Goal: Task Accomplishment & Management: Use online tool/utility

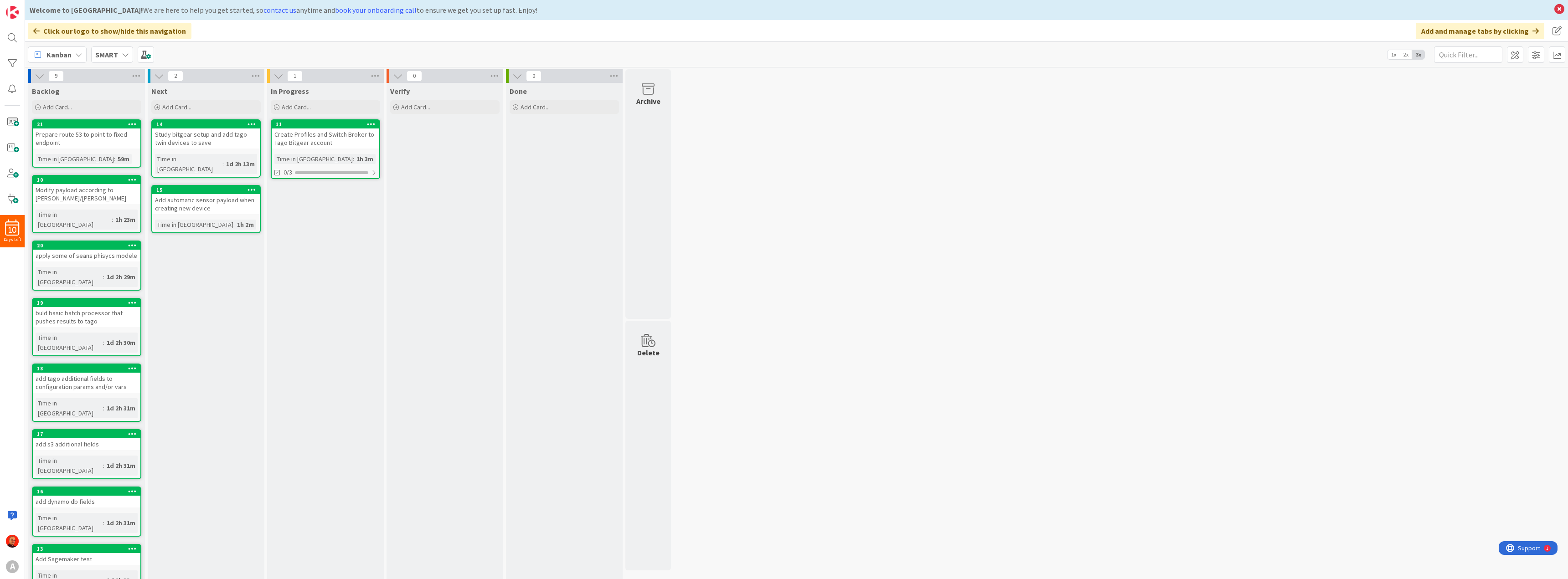
click at [327, 136] on div "Create Profiles and Switch Broker to Tago Bitgear account" at bounding box center [325, 138] width 108 height 20
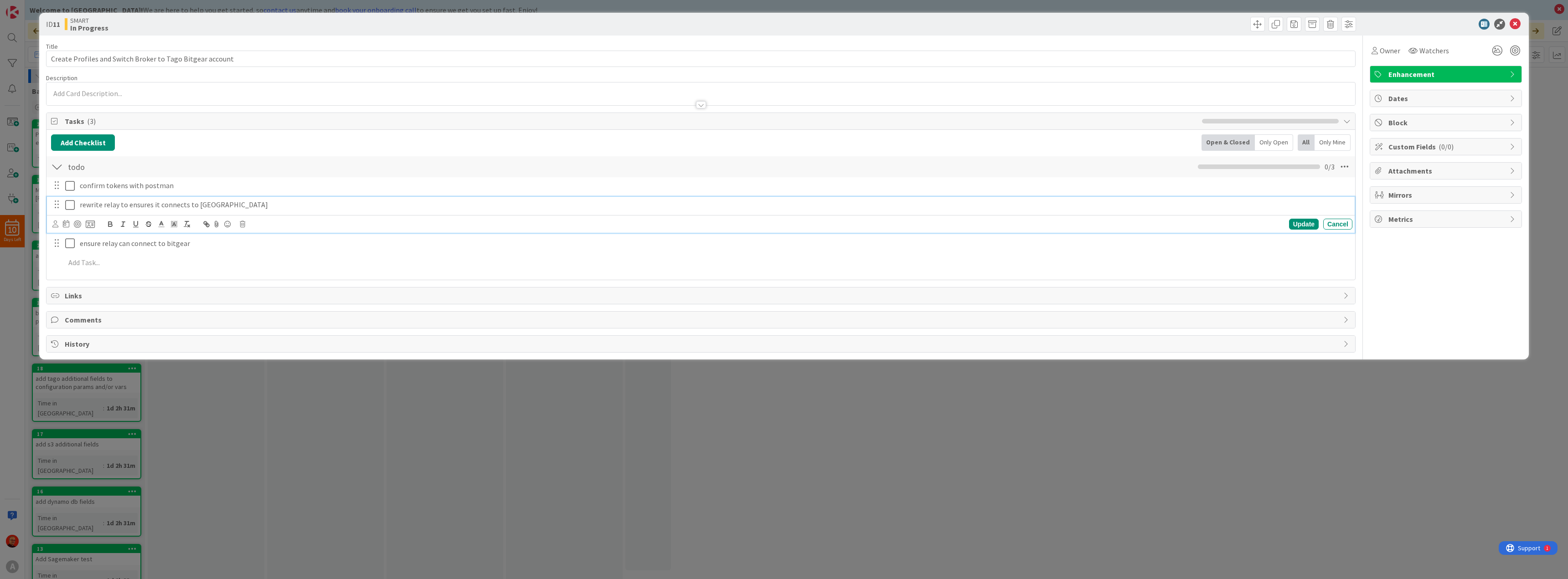
click at [69, 204] on icon at bounding box center [70, 205] width 10 height 11
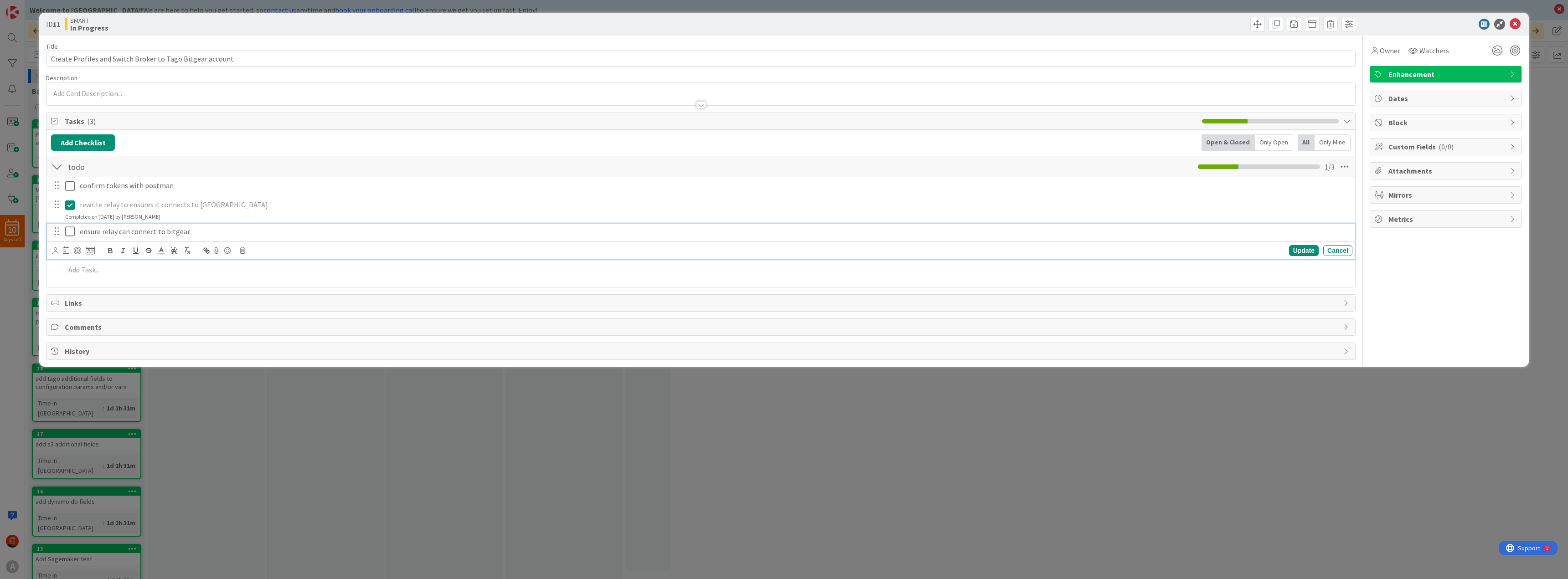
click at [68, 233] on icon at bounding box center [70, 231] width 10 height 11
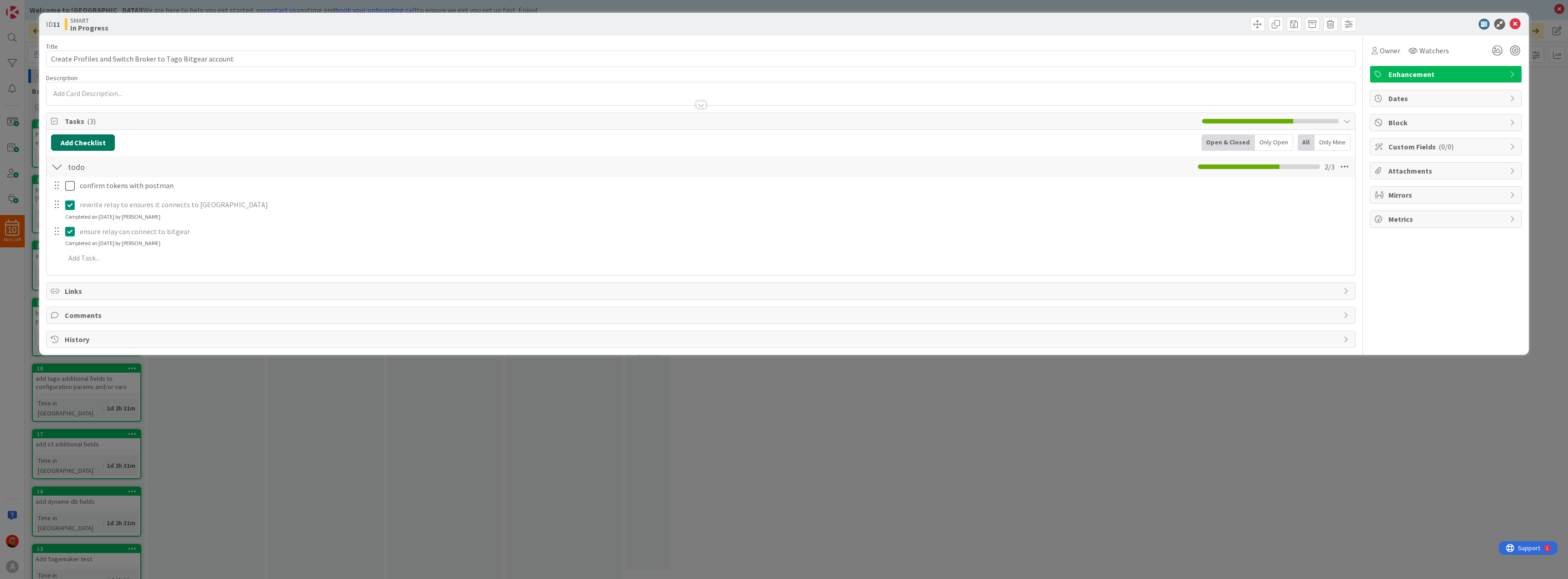
click at [80, 147] on button "Add Checklist" at bounding box center [83, 142] width 64 height 16
type input "Add elastic IP to fix ip server"
click at [75, 204] on button "Add" at bounding box center [68, 207] width 24 height 16
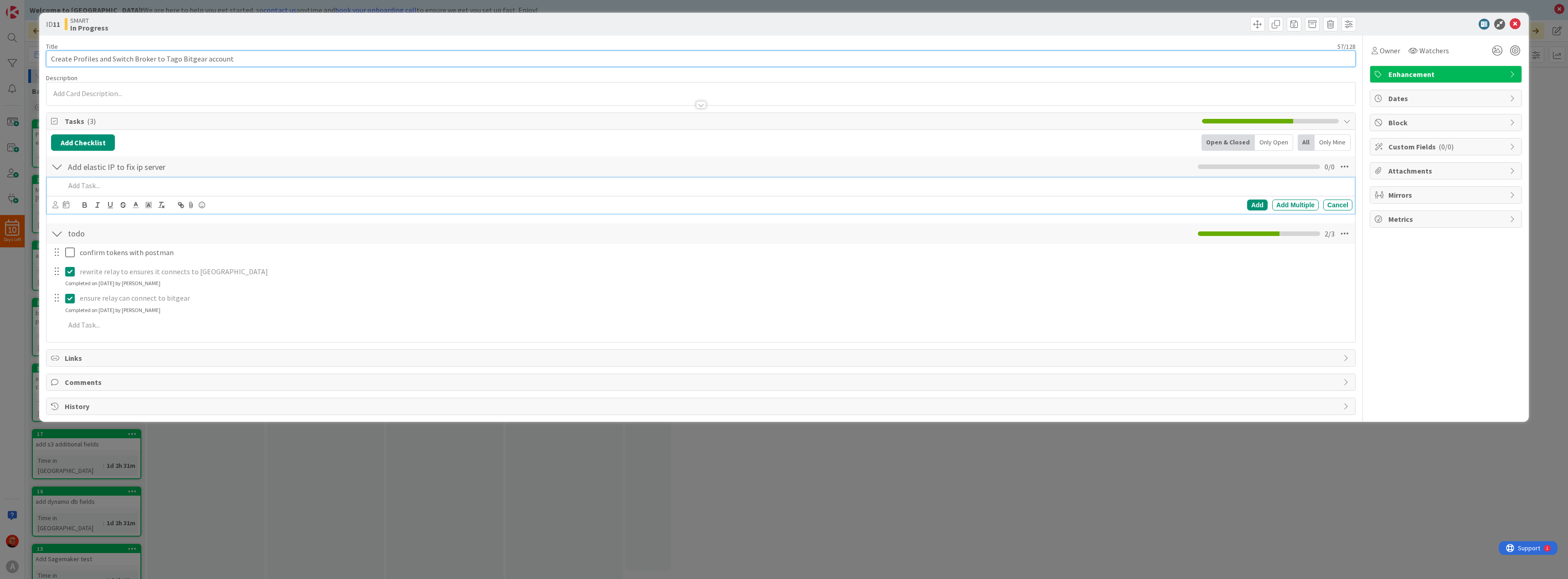
click at [228, 60] on input "Create Profiles and Switch Broker to Tago Bitgear account" at bounding box center [701, 58] width 1309 height 16
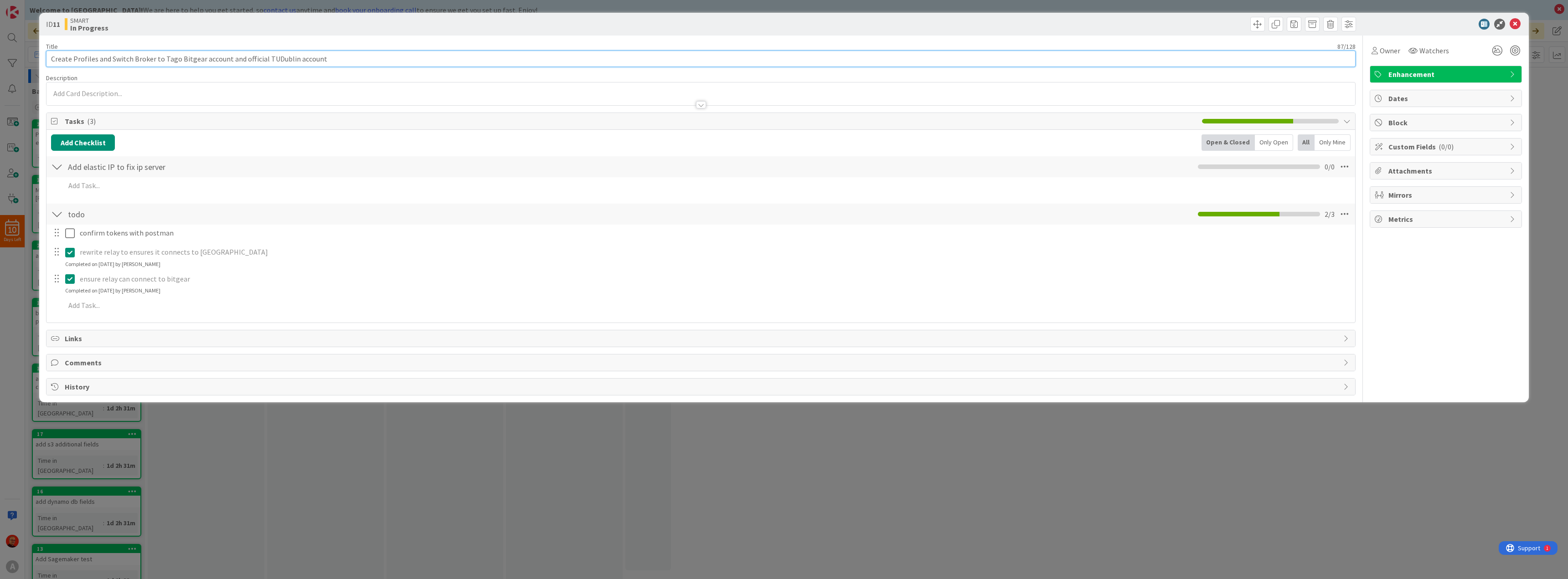
type input "Create Profiles and Switch Broker to Tago Bitgear account and official TUDublin…"
click at [197, 82] on div at bounding box center [701, 94] width 1309 height 24
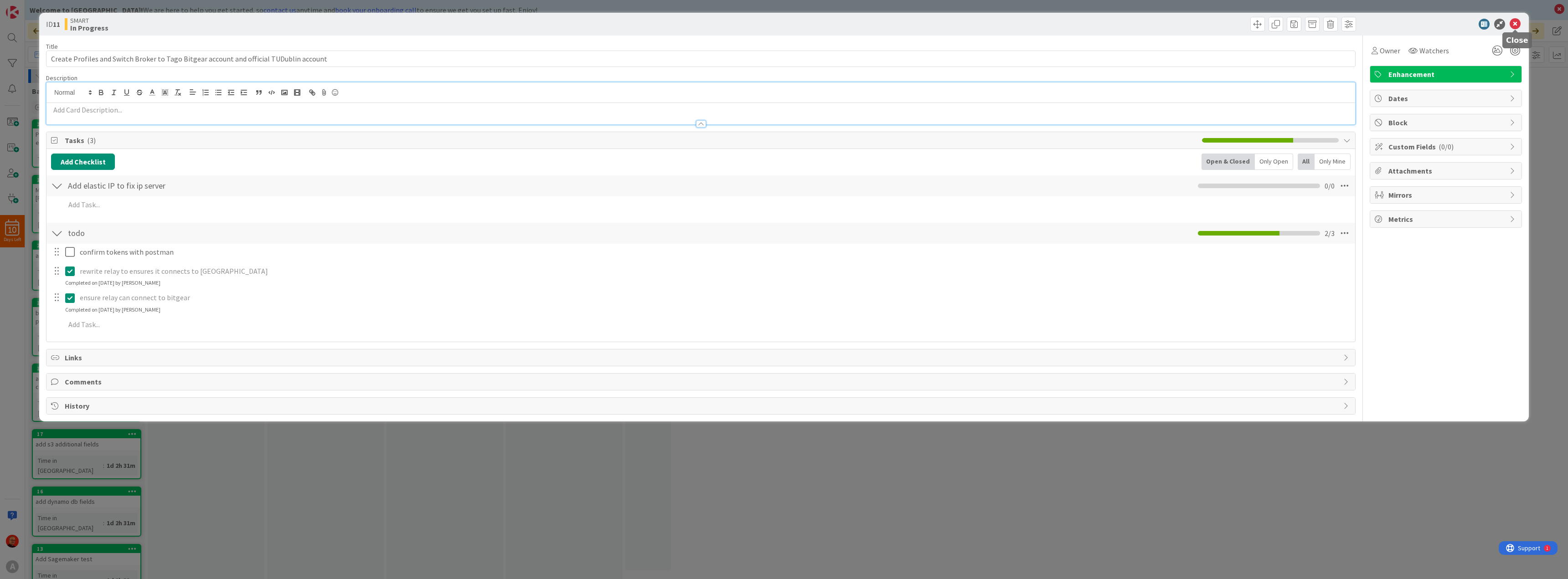
click at [1517, 24] on icon at bounding box center [1515, 24] width 11 height 11
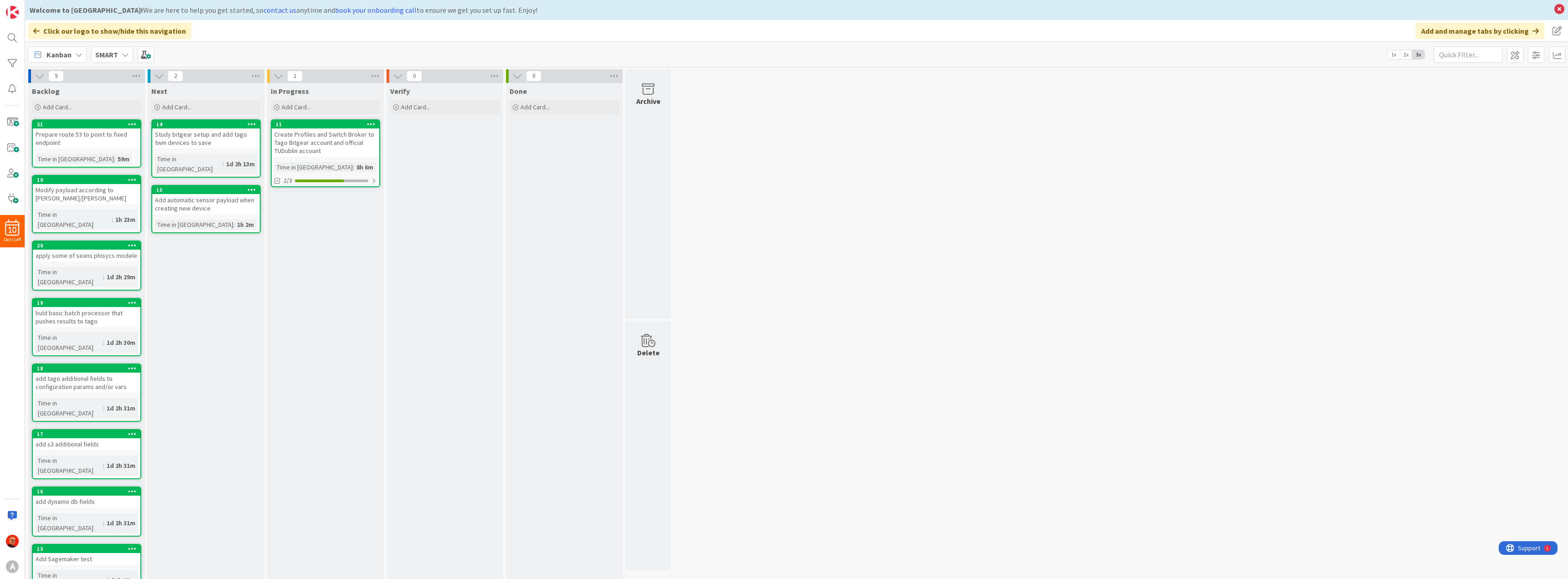
click at [827, 122] on div "9 Backlog Add Card... 21 Prepare route 53 to point to fixed endpoint Time in [G…" at bounding box center [796, 366] width 1539 height 594
click at [326, 131] on div "Create Profiles and Switch Broker to Tago Bitgear account and official TUDublin…" at bounding box center [325, 142] width 108 height 28
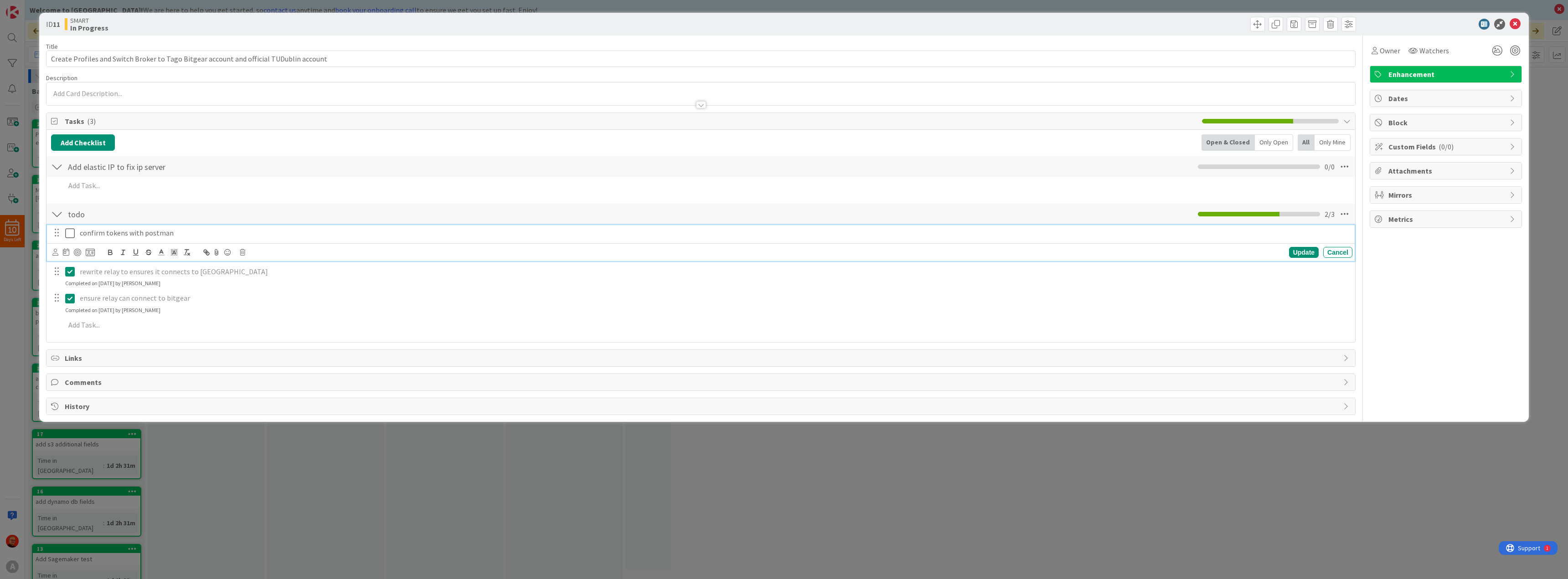
click at [116, 238] on p "confirm tokens with postman" at bounding box center [714, 232] width 1269 height 10
click at [72, 231] on icon at bounding box center [70, 233] width 10 height 11
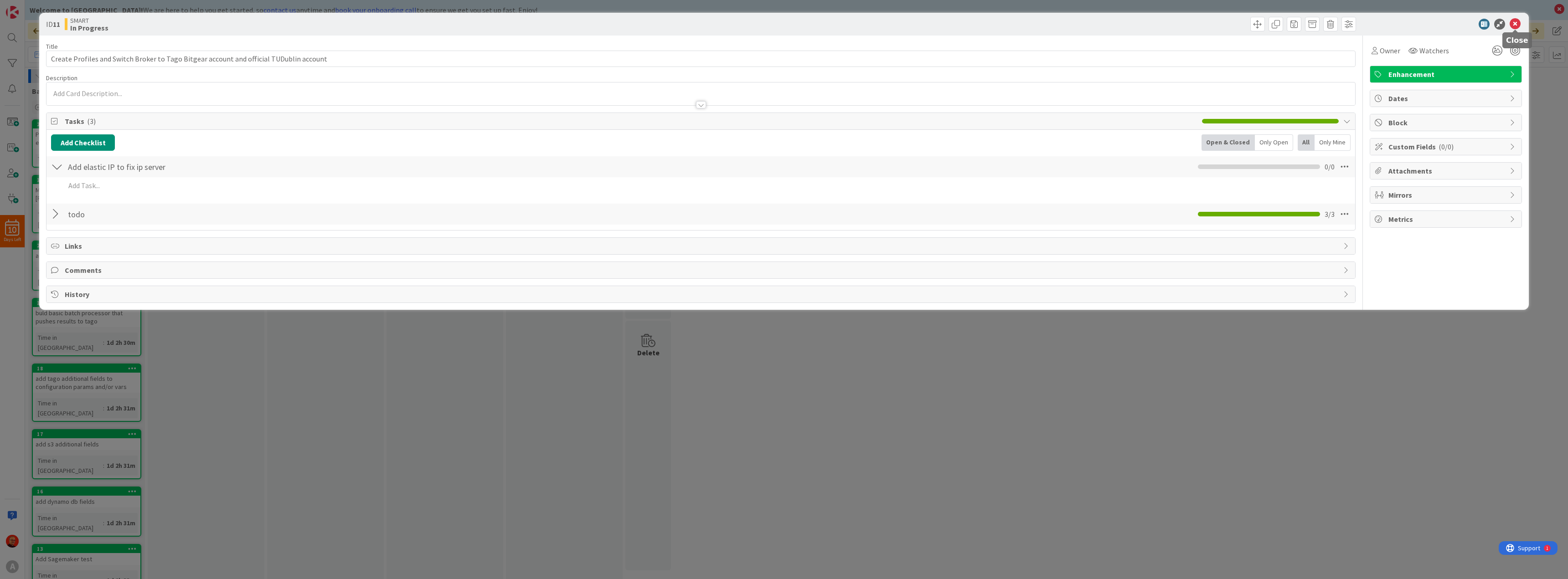
click at [1514, 24] on icon at bounding box center [1515, 24] width 11 height 11
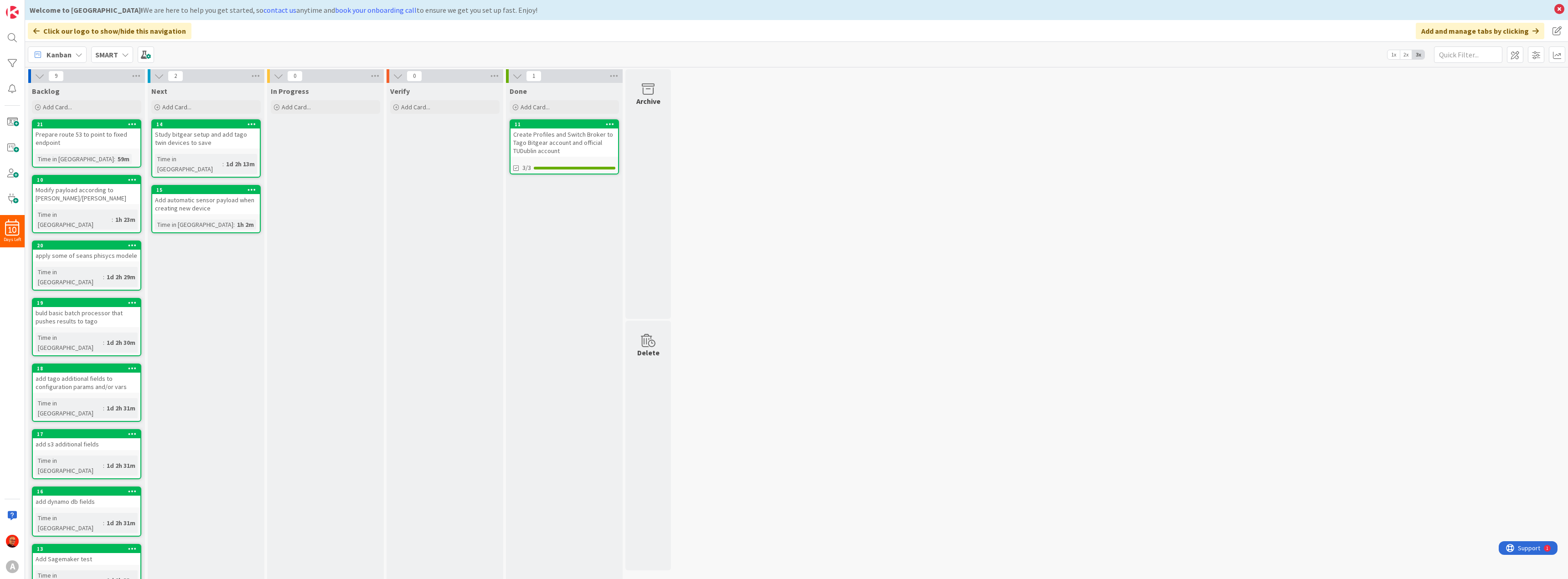
click at [899, 134] on div "9 Backlog Add Card... 21 Prepare route 53 to point to fixed endpoint Time in [G…" at bounding box center [796, 366] width 1539 height 594
